Goal: Task Accomplishment & Management: Complete application form

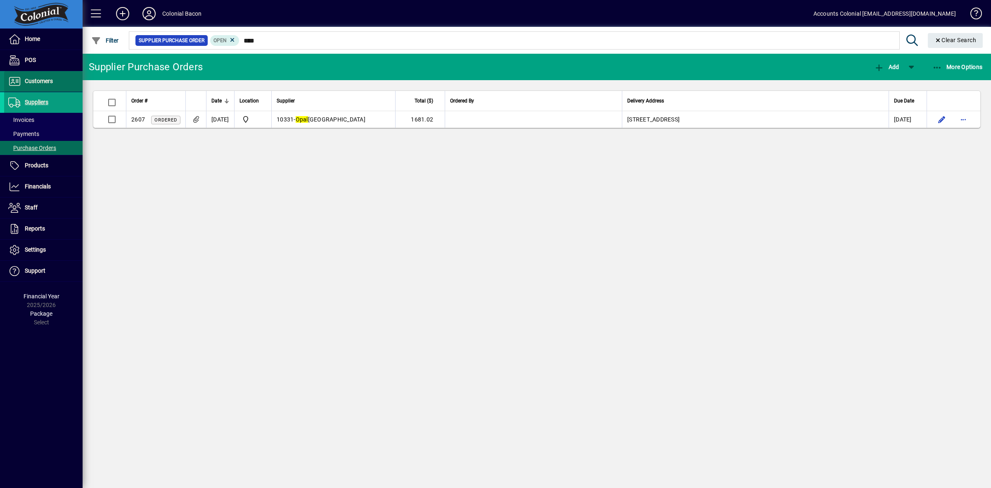
click at [37, 78] on span "Customers" at bounding box center [39, 81] width 28 height 7
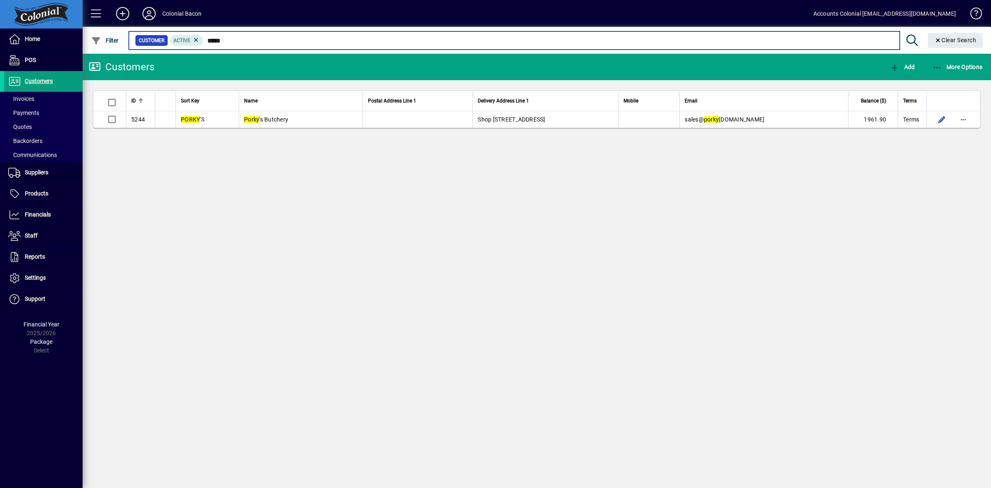
type input "*****"
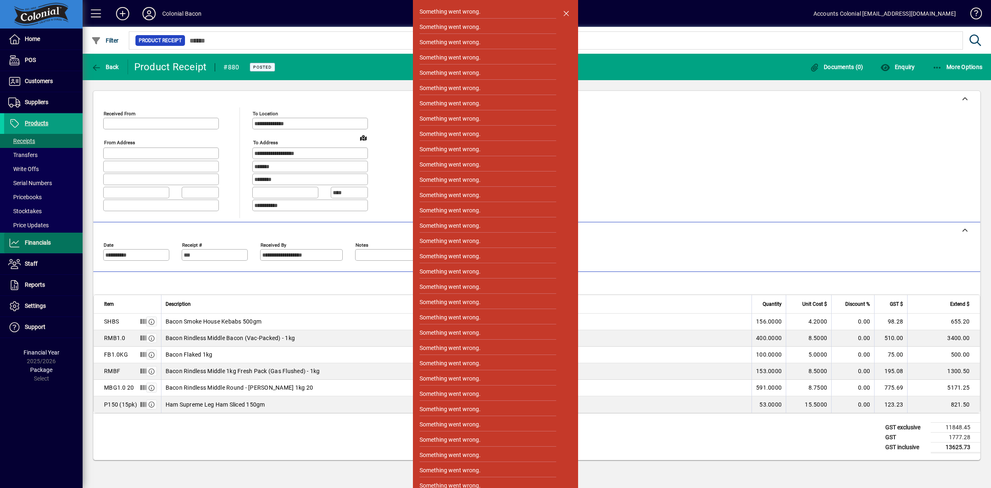
click at [42, 242] on span "Financials" at bounding box center [38, 242] width 26 height 7
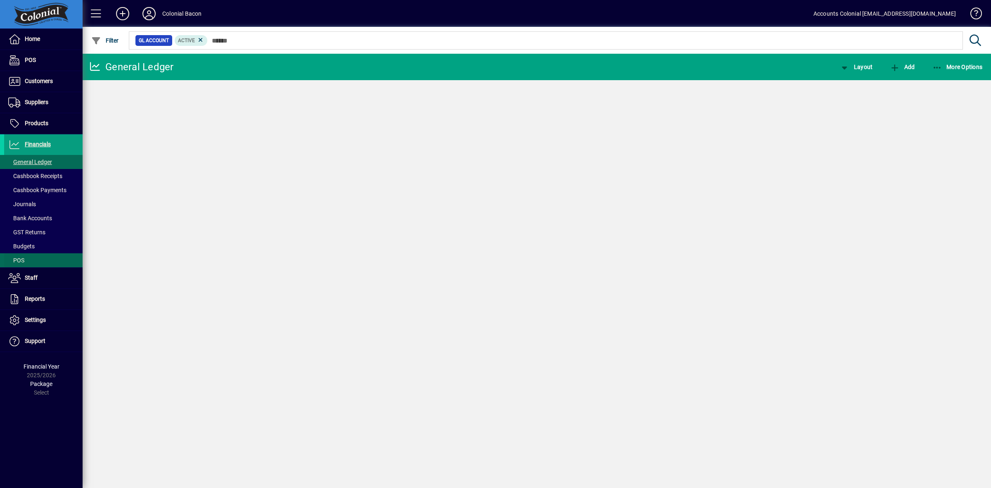
click at [40, 268] on span at bounding box center [43, 278] width 78 height 20
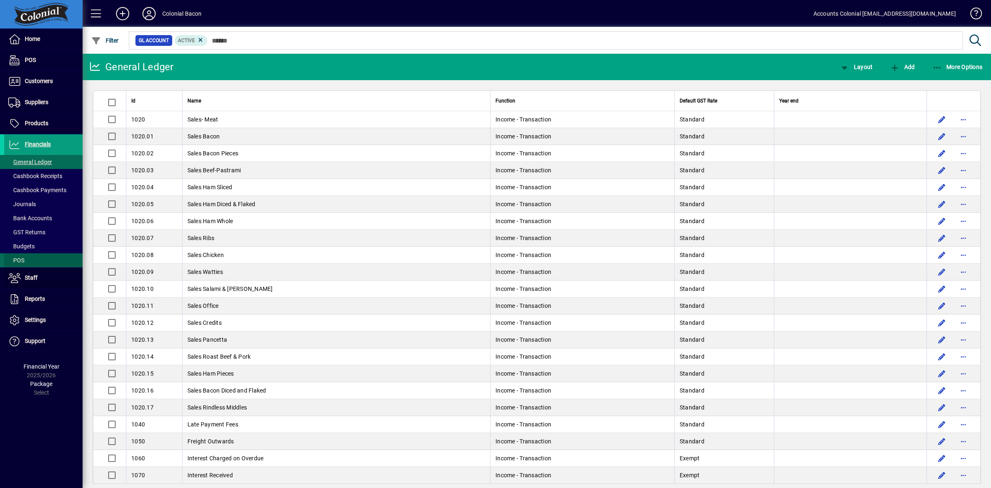
click at [42, 267] on span at bounding box center [43, 260] width 78 height 20
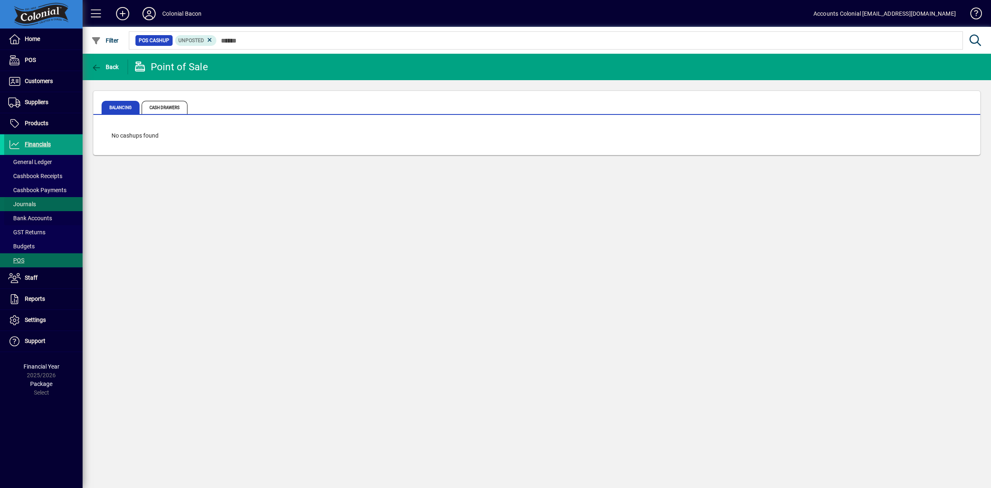
drag, startPoint x: 44, startPoint y: 217, endPoint x: 73, endPoint y: 207, distance: 30.6
click at [45, 217] on span "Bank Accounts" at bounding box center [30, 218] width 44 height 7
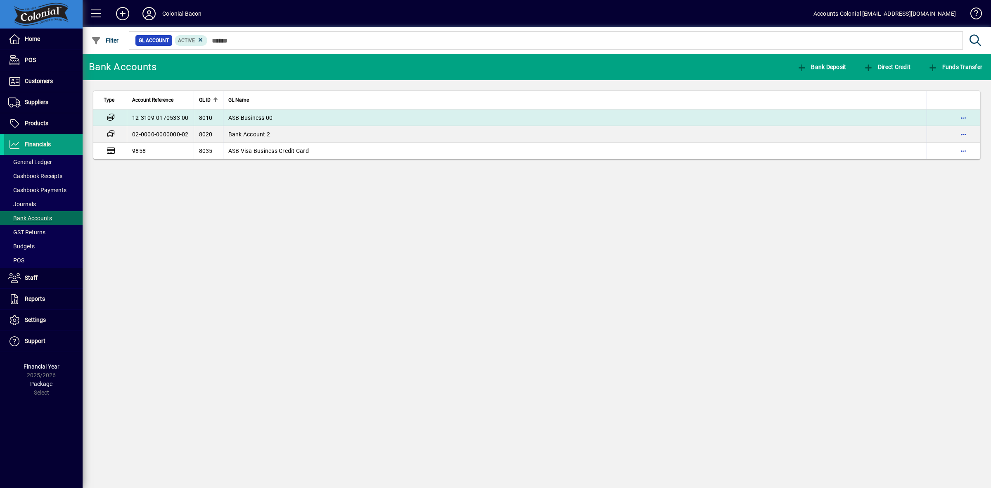
click at [363, 116] on td "ASB Business 00" at bounding box center [575, 117] width 704 height 17
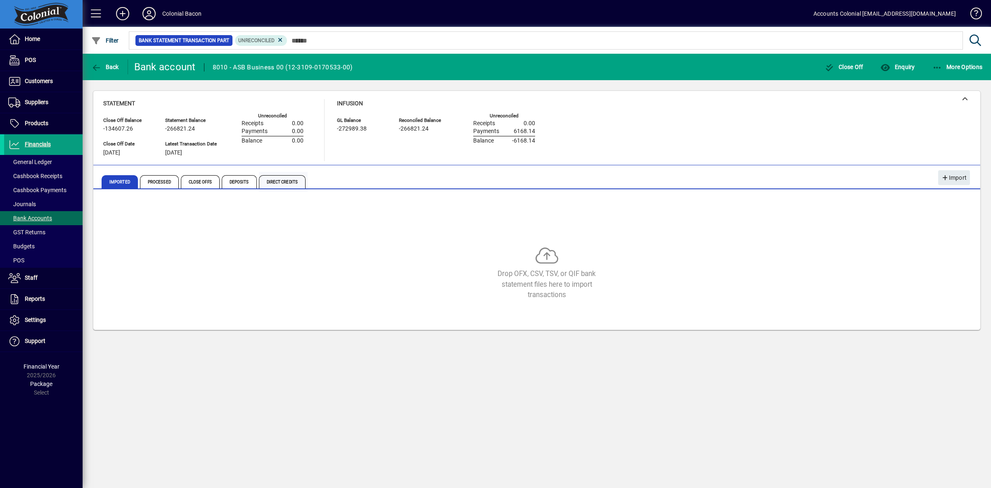
click at [283, 183] on span "Direct Credits" at bounding box center [282, 181] width 47 height 13
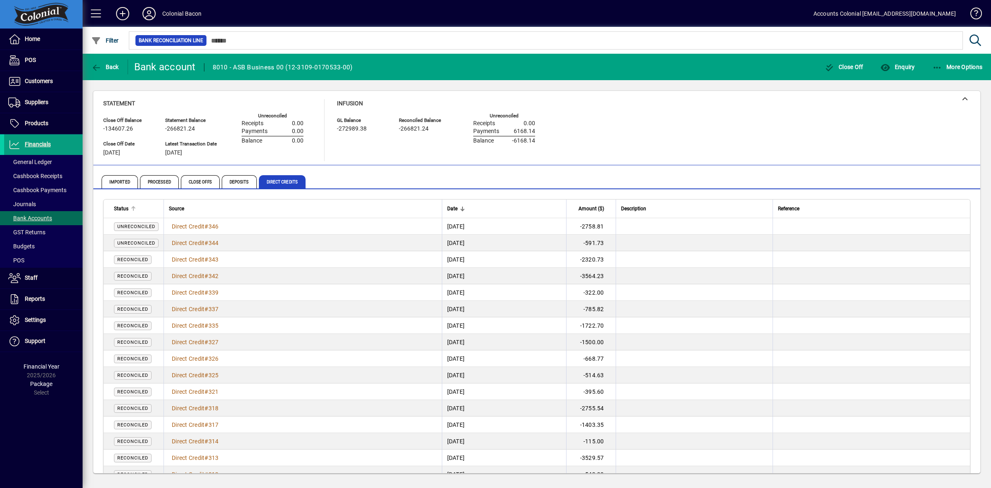
click at [118, 207] on span "Status" at bounding box center [121, 208] width 14 height 9
click at [139, 273] on span "Unreconciled" at bounding box center [136, 275] width 38 height 5
click at [201, 273] on span "Direct Credit" at bounding box center [188, 276] width 33 height 7
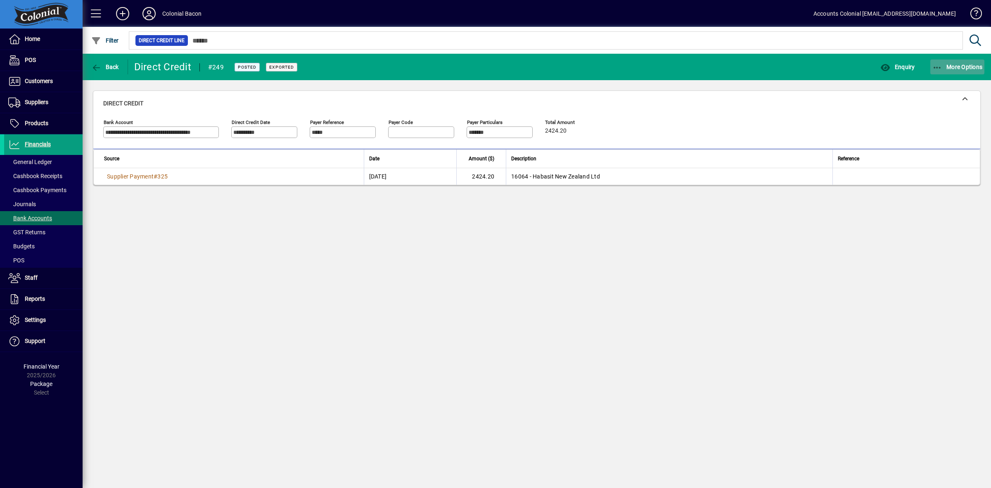
click at [936, 67] on icon "button" at bounding box center [938, 68] width 10 height 8
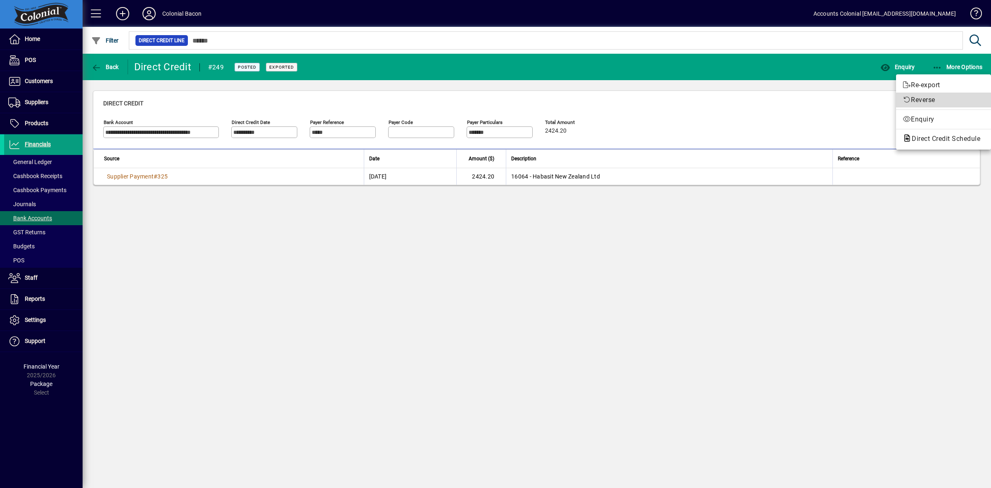
click at [930, 100] on span "Reverse" at bounding box center [944, 100] width 82 height 10
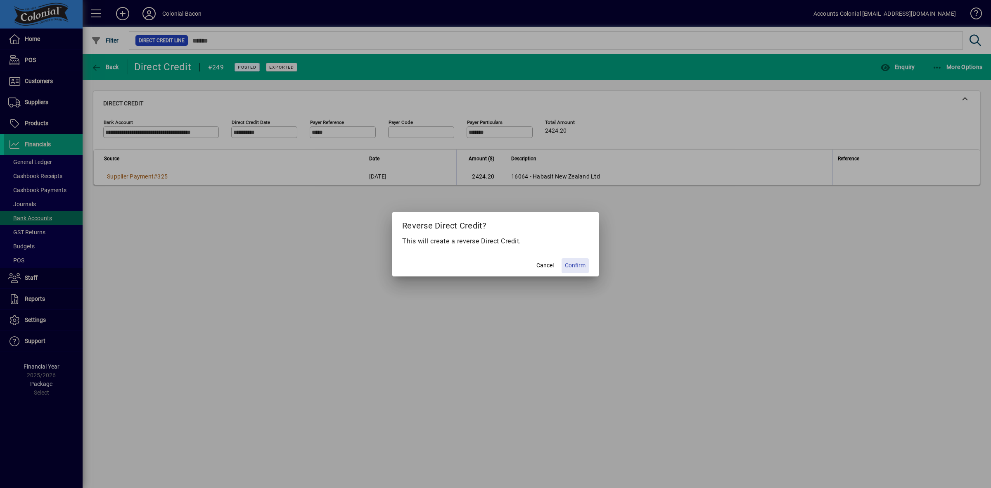
click at [581, 264] on span "Confirm" at bounding box center [575, 265] width 21 height 9
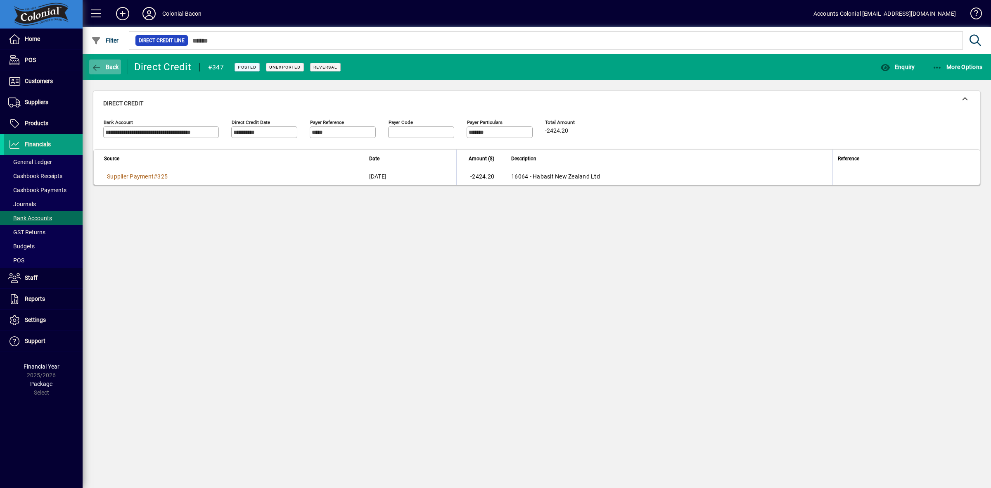
click at [99, 66] on icon "button" at bounding box center [96, 68] width 10 height 8
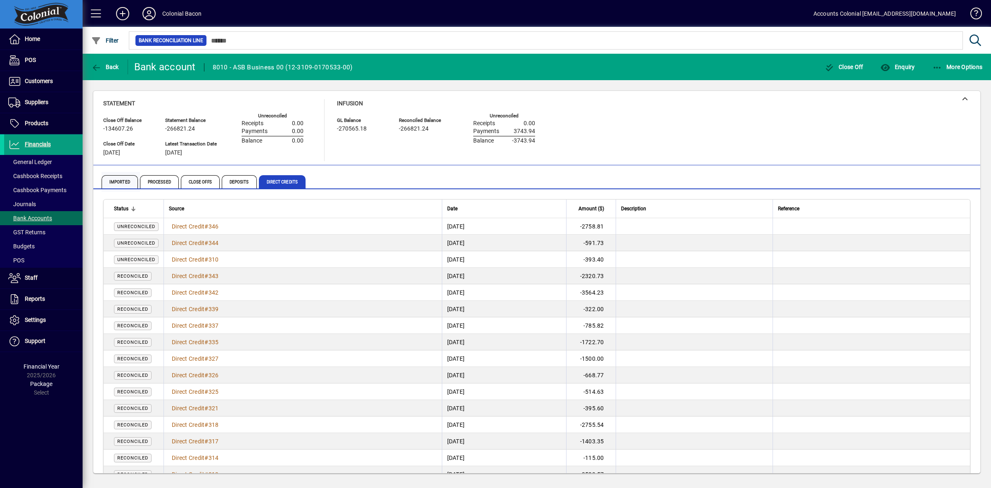
click at [118, 183] on span "Imported" at bounding box center [120, 181] width 36 height 13
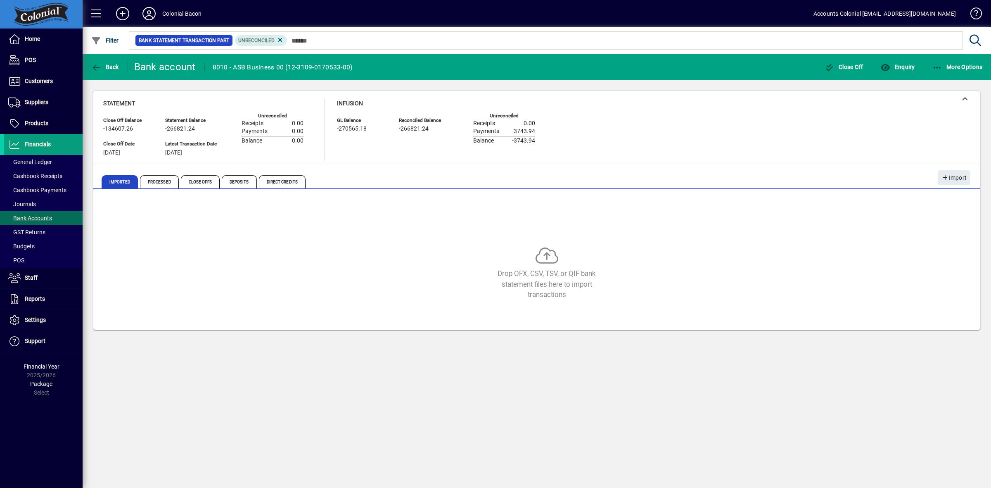
drag, startPoint x: 114, startPoint y: 71, endPoint x: 137, endPoint y: 69, distance: 22.4
click at [116, 70] on span "button" at bounding box center [105, 67] width 32 height 20
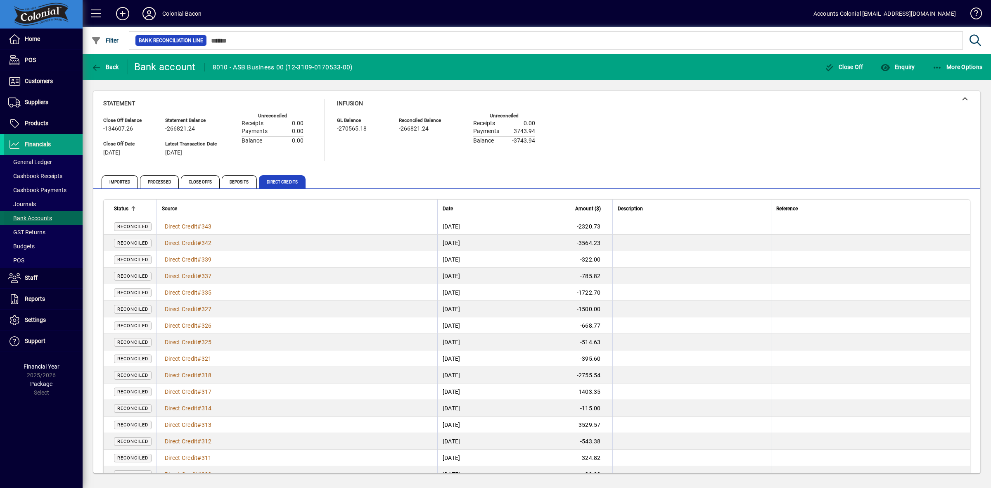
click at [40, 218] on span "Bank Accounts" at bounding box center [30, 218] width 44 height 7
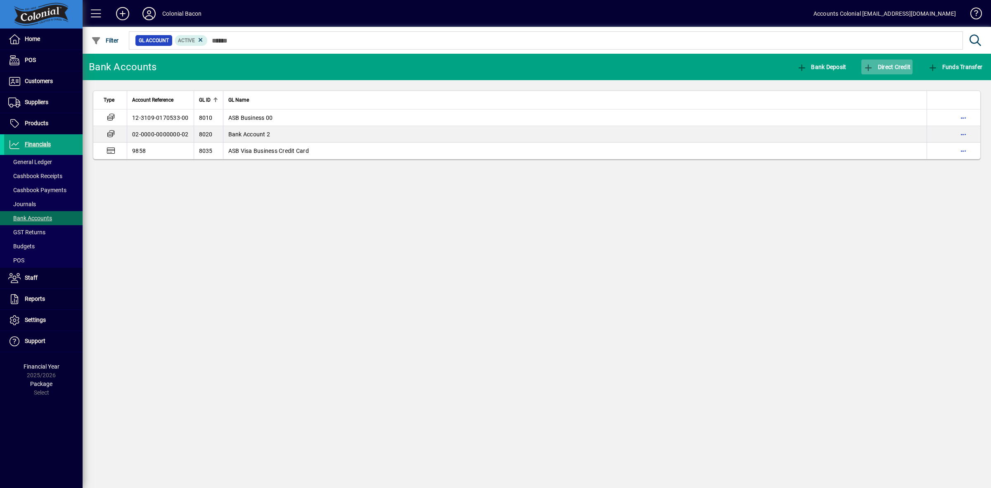
click at [898, 67] on span "Direct Credit" at bounding box center [887, 67] width 47 height 7
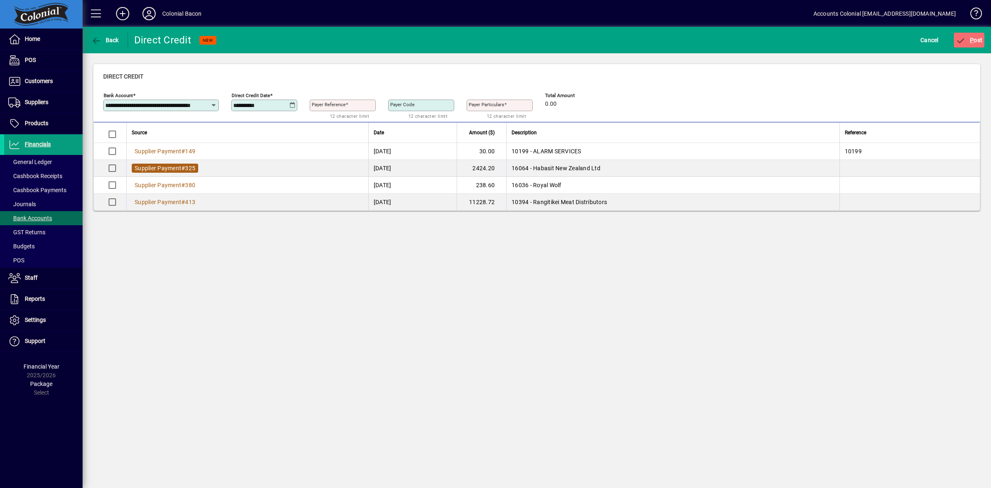
click at [172, 168] on span "Supplier Payment" at bounding box center [158, 168] width 47 height 7
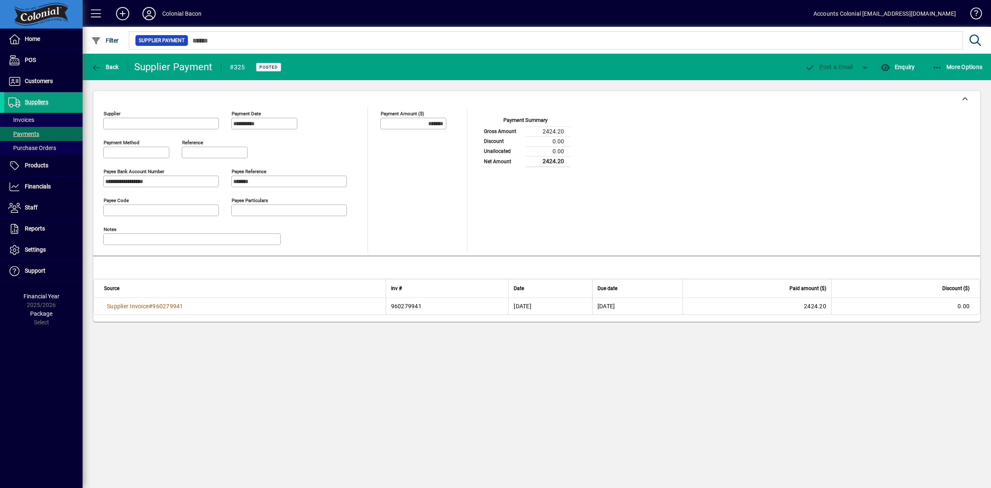
type input "**********"
click at [940, 67] on icon "button" at bounding box center [938, 68] width 10 height 8
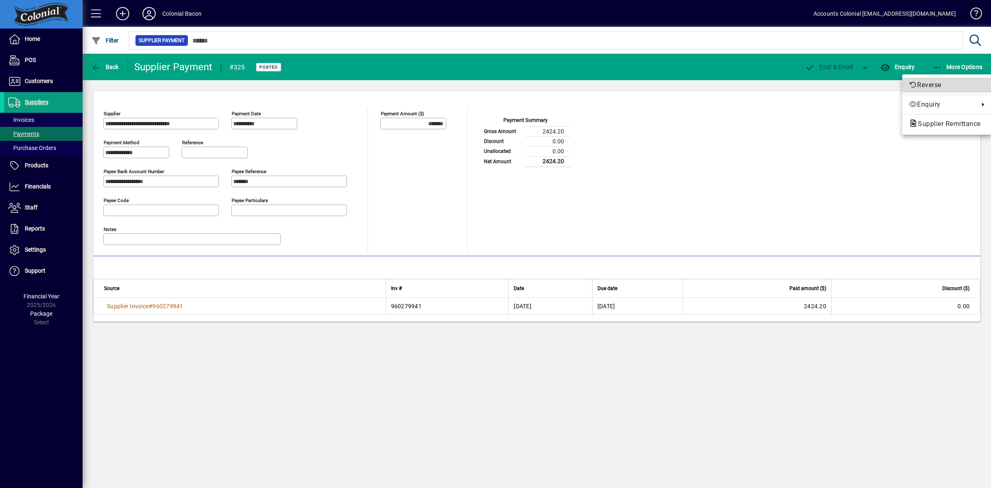
click at [940, 87] on span "Reverse" at bounding box center [947, 85] width 76 height 10
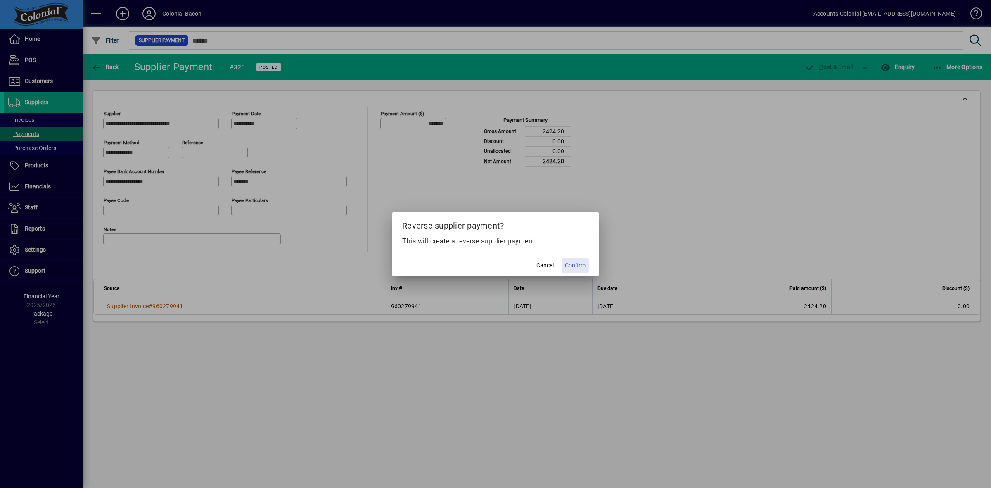
click at [575, 265] on span "Confirm" at bounding box center [575, 265] width 21 height 9
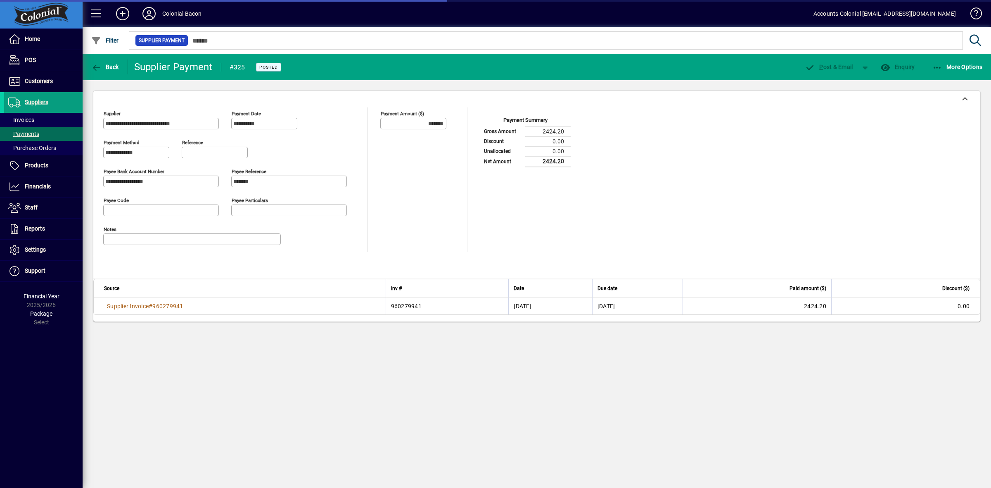
type input "********"
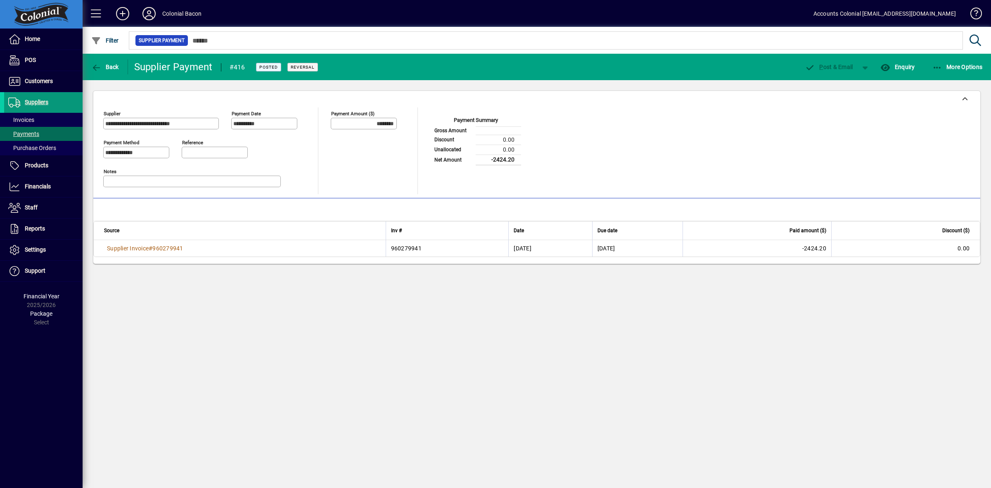
click at [40, 99] on span "Suppliers" at bounding box center [37, 102] width 24 height 7
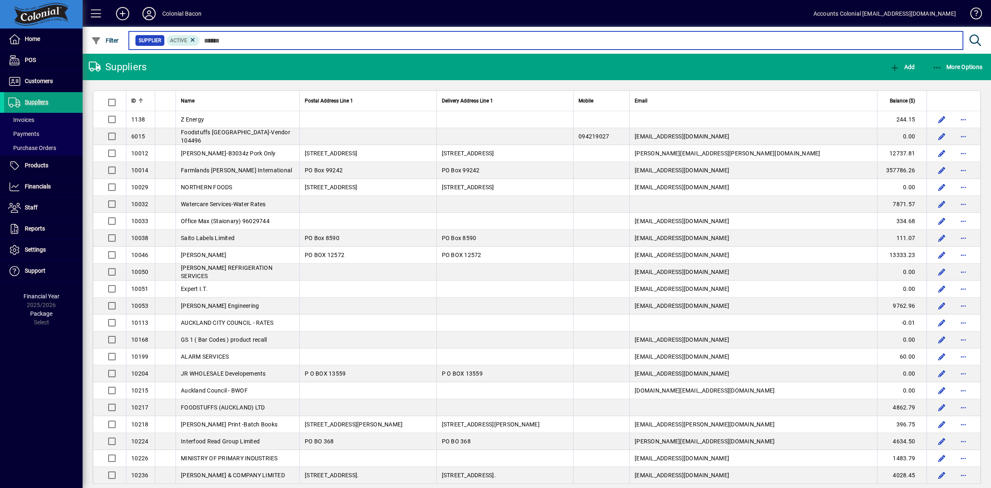
click at [230, 42] on input "text" at bounding box center [578, 41] width 757 height 12
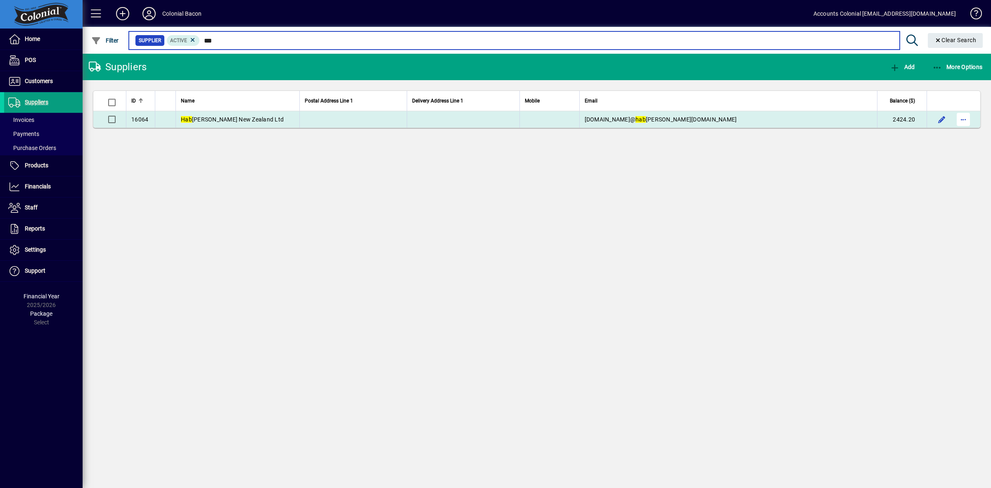
type input "***"
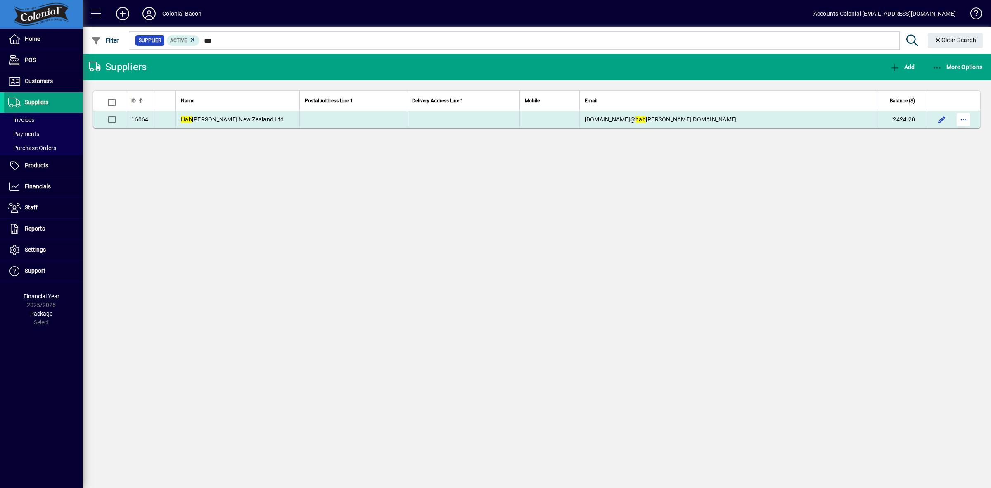
click at [966, 122] on span "button" at bounding box center [964, 119] width 20 height 20
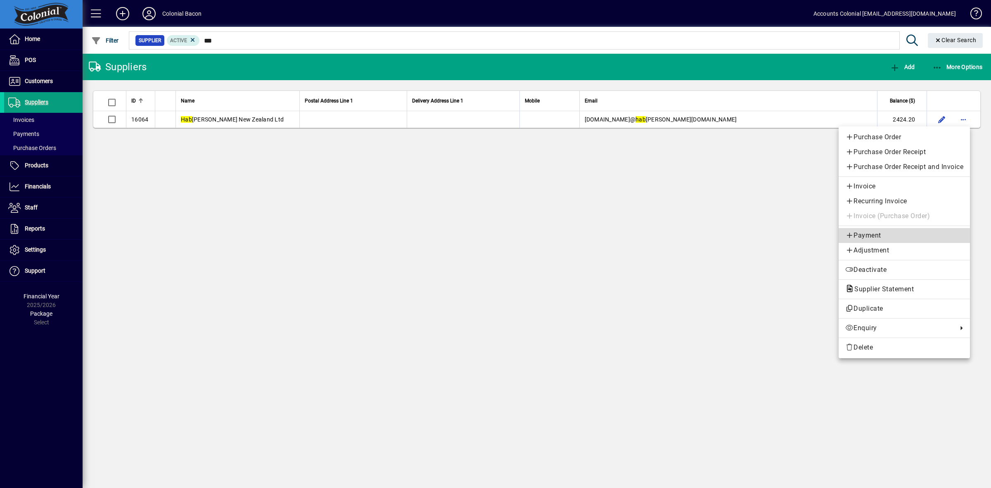
click at [885, 236] on span "Payment" at bounding box center [905, 235] width 118 height 10
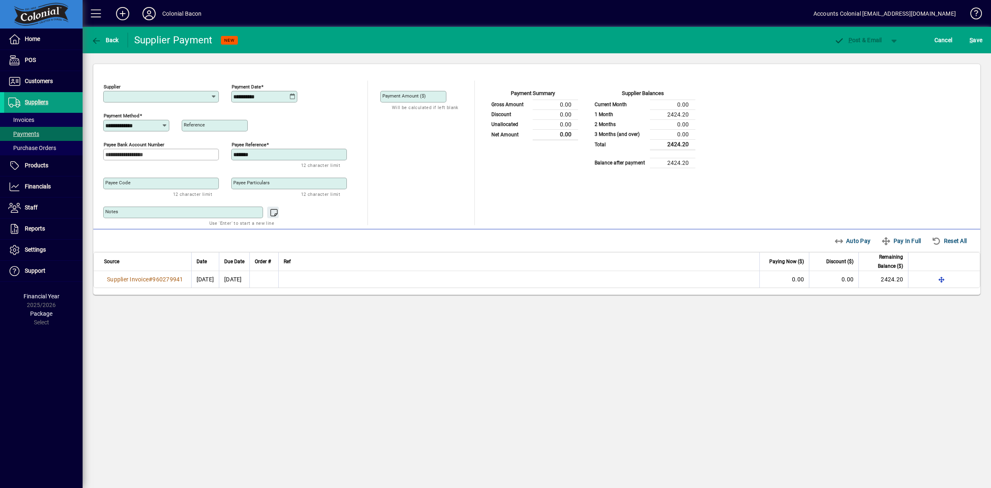
type input "**********"
click at [399, 99] on input "Payment Amount ($)" at bounding box center [415, 96] width 64 height 7
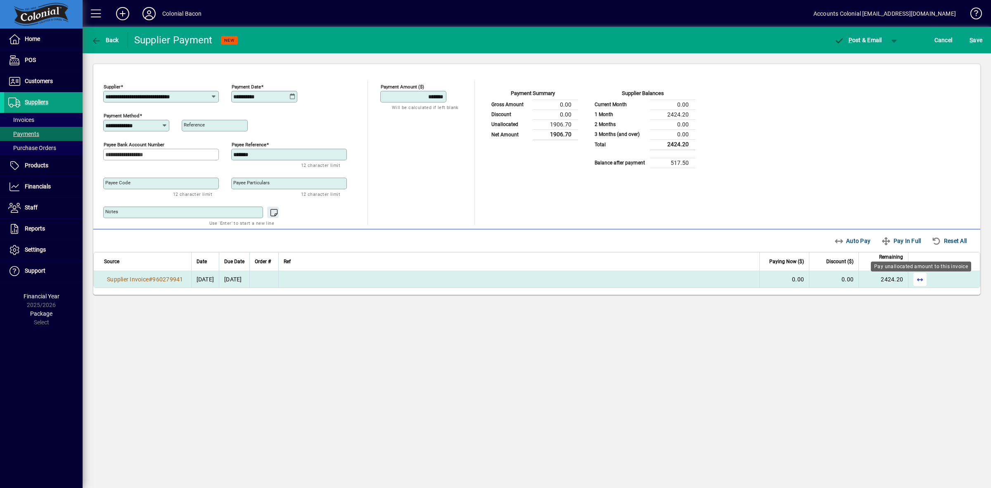
type input "*******"
click at [920, 282] on span "button" at bounding box center [920, 279] width 20 height 20
click at [891, 42] on span "button" at bounding box center [895, 40] width 20 height 20
click at [874, 57] on span "P ost" at bounding box center [868, 57] width 29 height 7
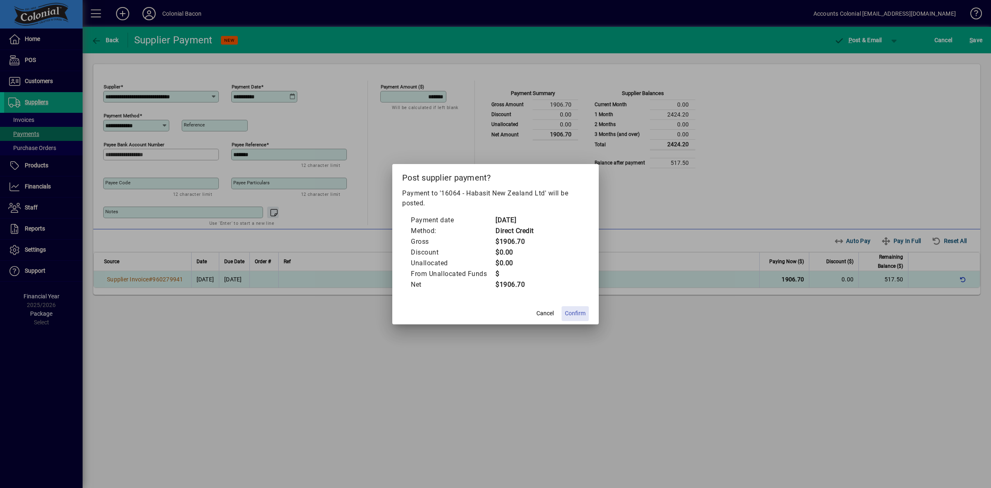
click at [570, 315] on span "Confirm" at bounding box center [575, 313] width 21 height 9
type input "***"
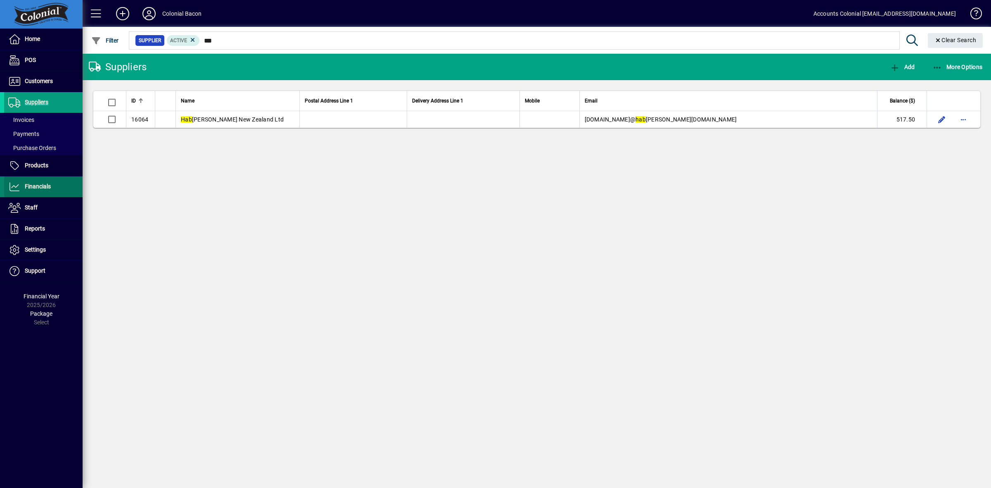
click at [52, 190] on span at bounding box center [43, 187] width 78 height 20
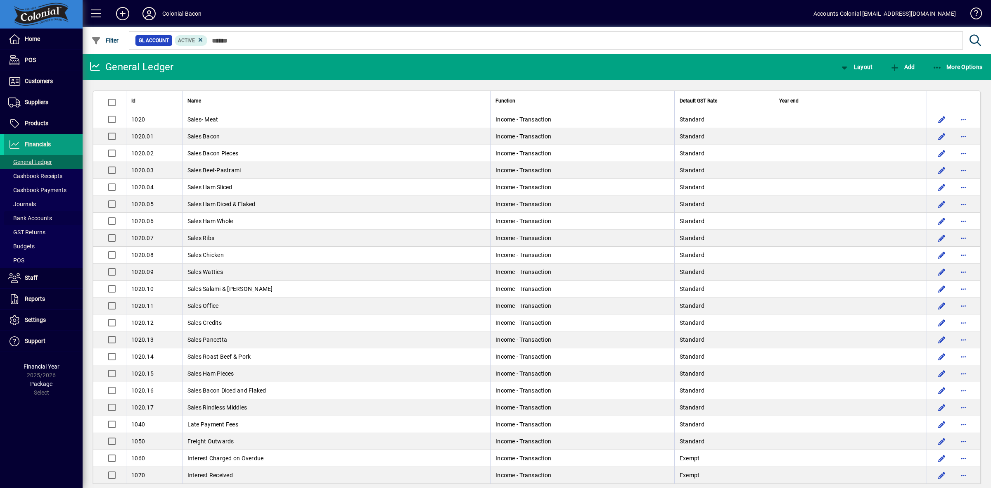
drag, startPoint x: 40, startPoint y: 218, endPoint x: 100, endPoint y: 211, distance: 60.2
click at [41, 218] on span "Bank Accounts" at bounding box center [30, 218] width 44 height 7
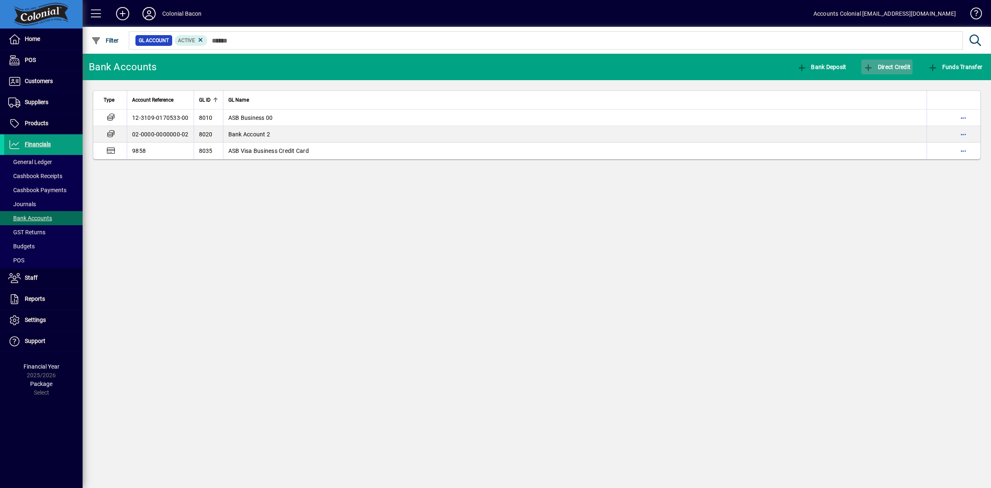
click at [890, 69] on span "Direct Credit" at bounding box center [887, 67] width 47 height 7
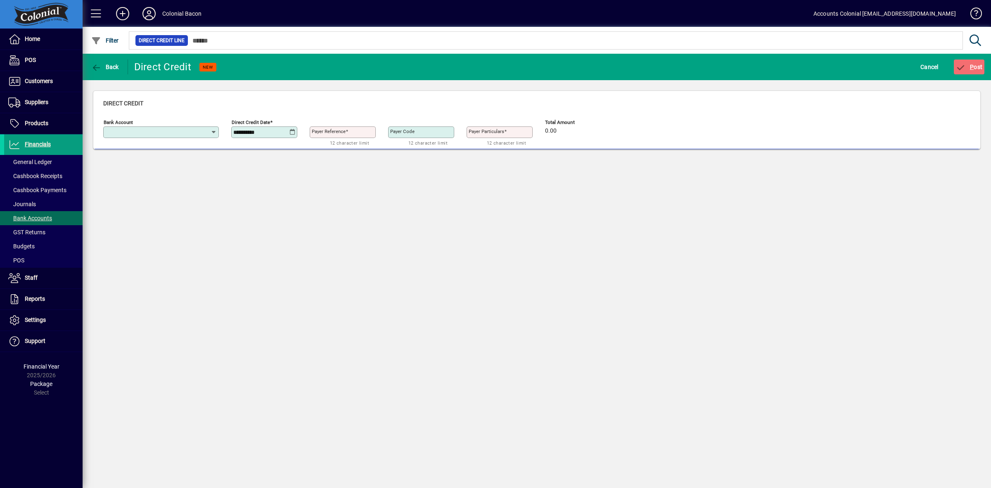
type input "**********"
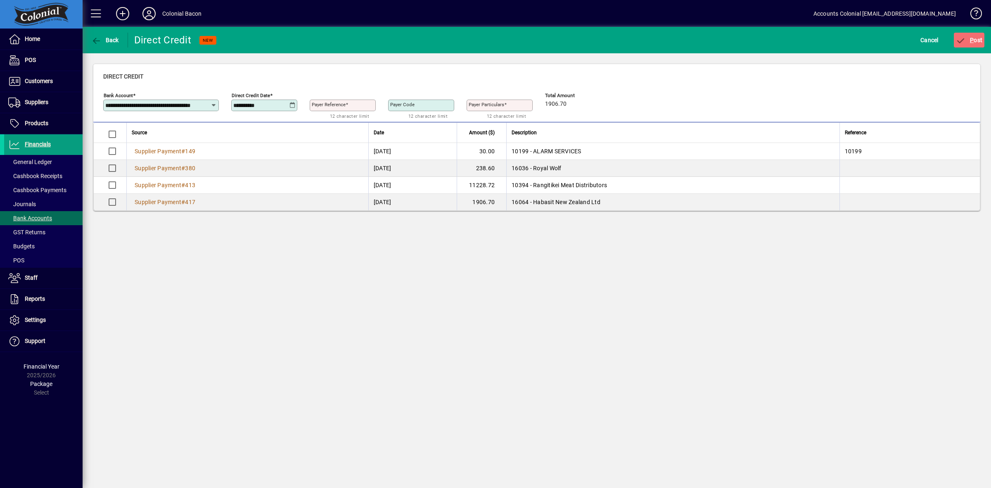
click at [293, 107] on icon at bounding box center [293, 105] width 6 height 7
click at [362, 106] on div at bounding box center [495, 244] width 991 height 488
click at [348, 107] on span at bounding box center [347, 105] width 2 height 6
click at [348, 107] on input "Payer Reference" at bounding box center [344, 105] width 64 height 7
type input "*****"
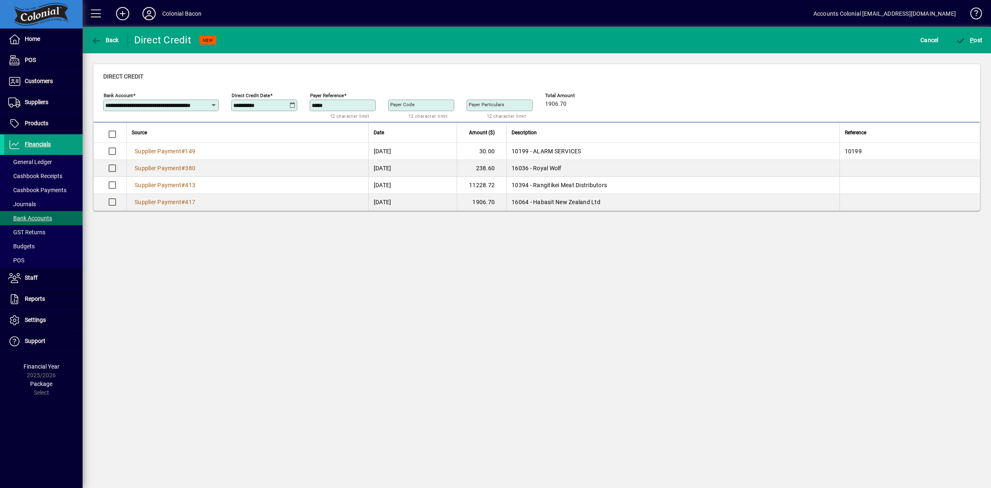
click at [483, 105] on mat-label "Payer Particulars" at bounding box center [487, 105] width 36 height 6
click at [483, 105] on input "Payer Particulars" at bounding box center [501, 105] width 64 height 7
type input "*******"
click at [973, 40] on span "P" at bounding box center [972, 40] width 4 height 7
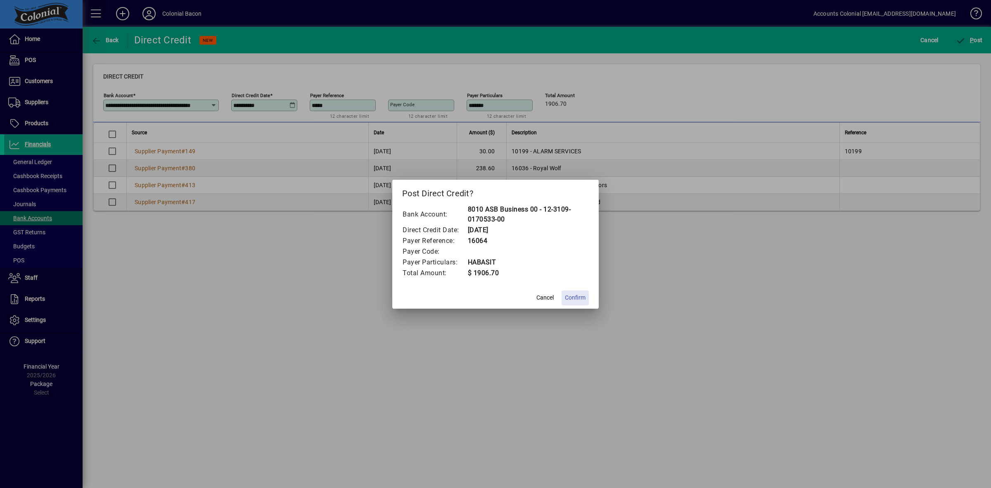
click at [579, 297] on span "Confirm" at bounding box center [575, 297] width 21 height 9
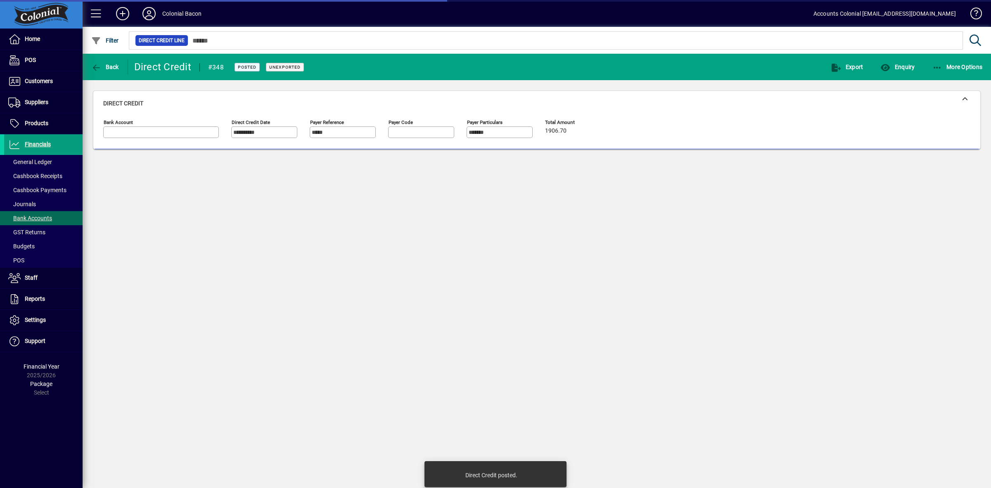
type input "**********"
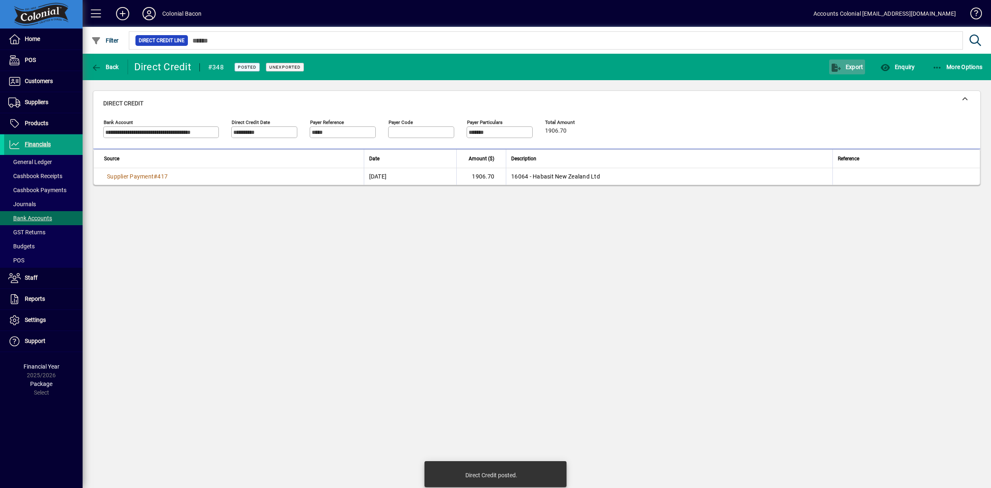
click at [852, 68] on span "Export" at bounding box center [848, 67] width 32 height 7
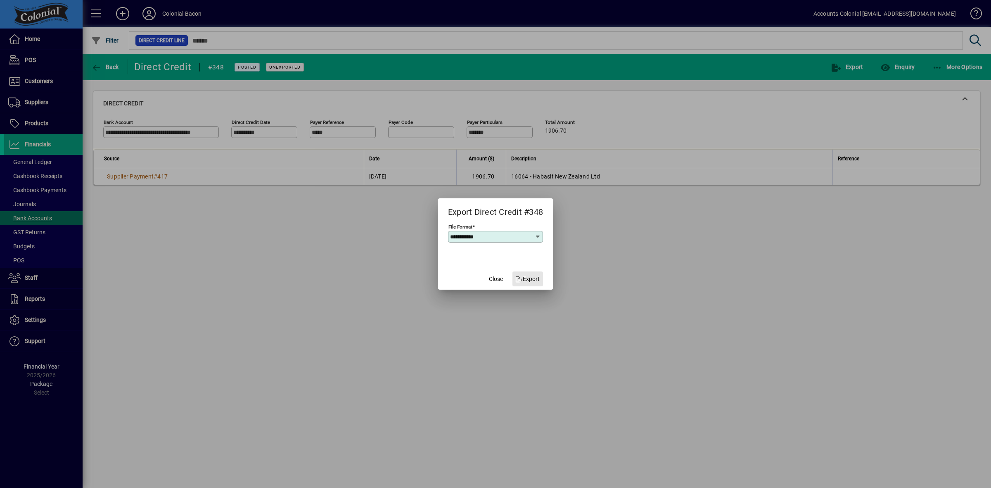
click at [529, 279] on span "Export" at bounding box center [528, 279] width 24 height 9
